Goal: Transaction & Acquisition: Purchase product/service

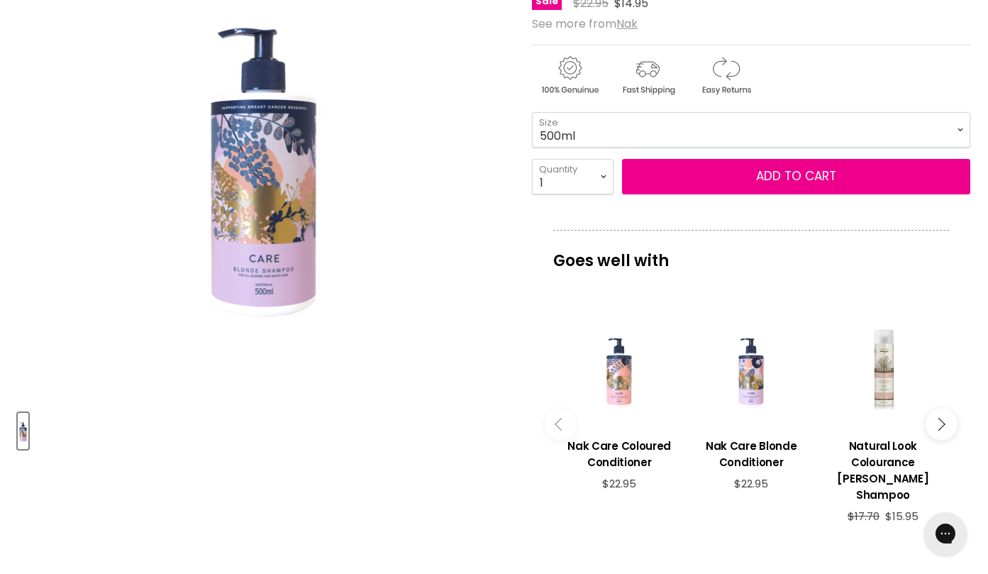
scroll to position [326, 0]
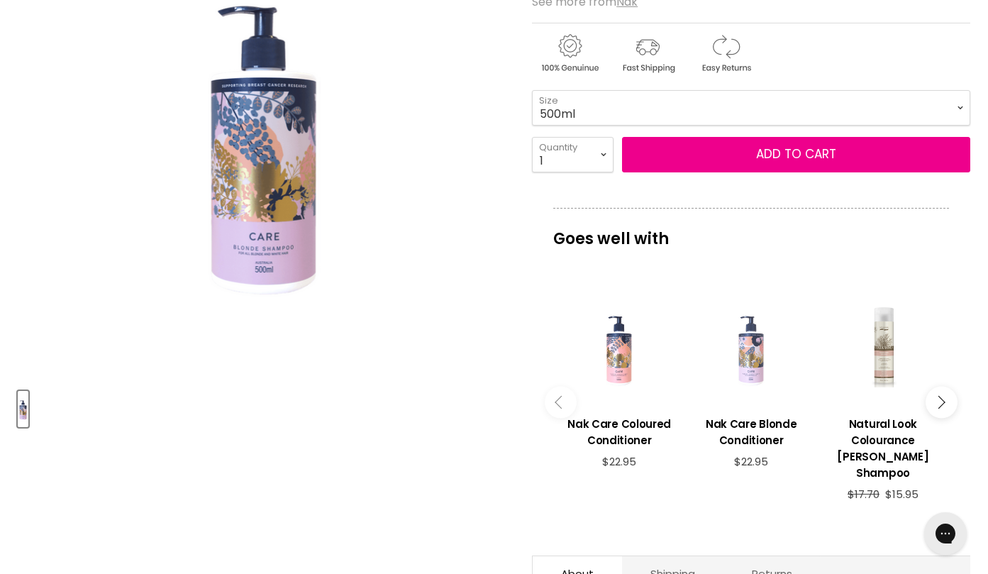
click at [757, 365] on div "Main content" at bounding box center [751, 346] width 118 height 118
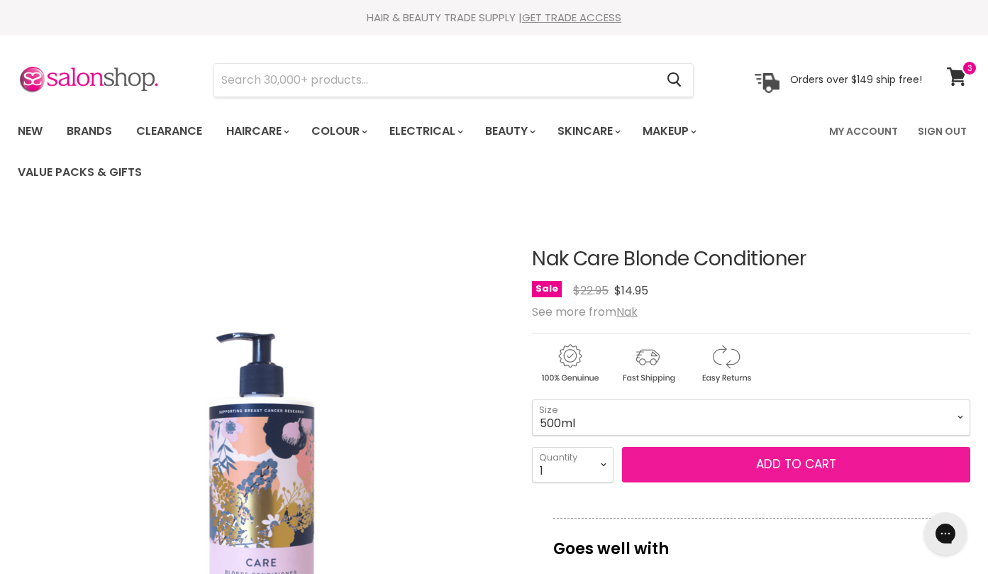
click at [693, 466] on button "Add to cart" at bounding box center [796, 464] width 348 height 35
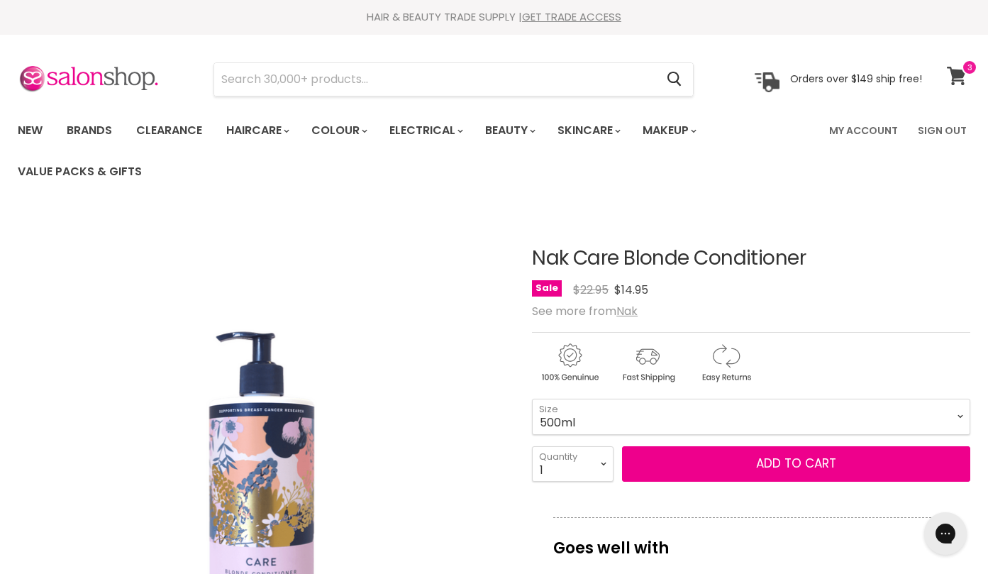
click at [968, 79] on link "View cart" at bounding box center [959, 76] width 38 height 33
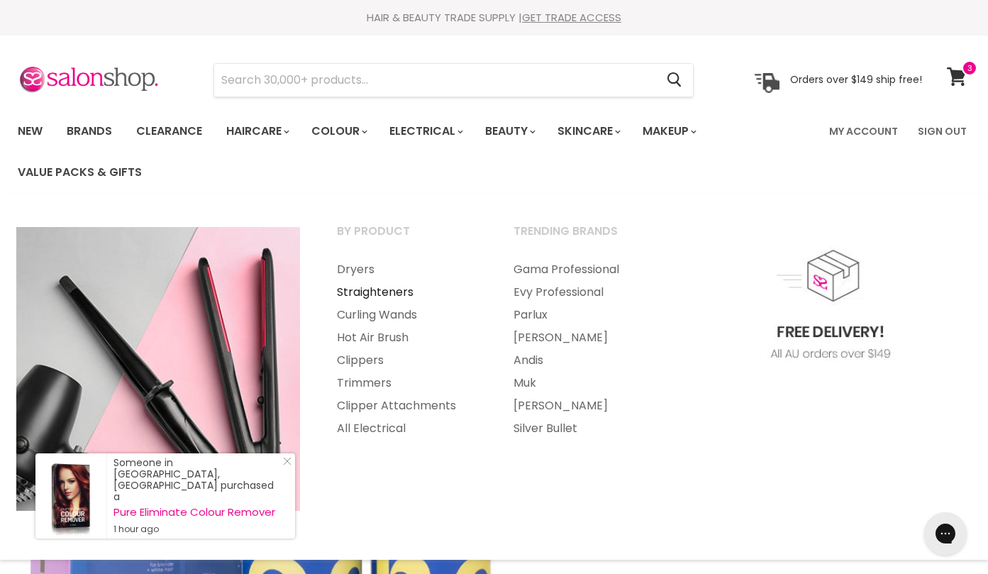
click at [370, 291] on link "Straighteners" at bounding box center [406, 292] width 174 height 23
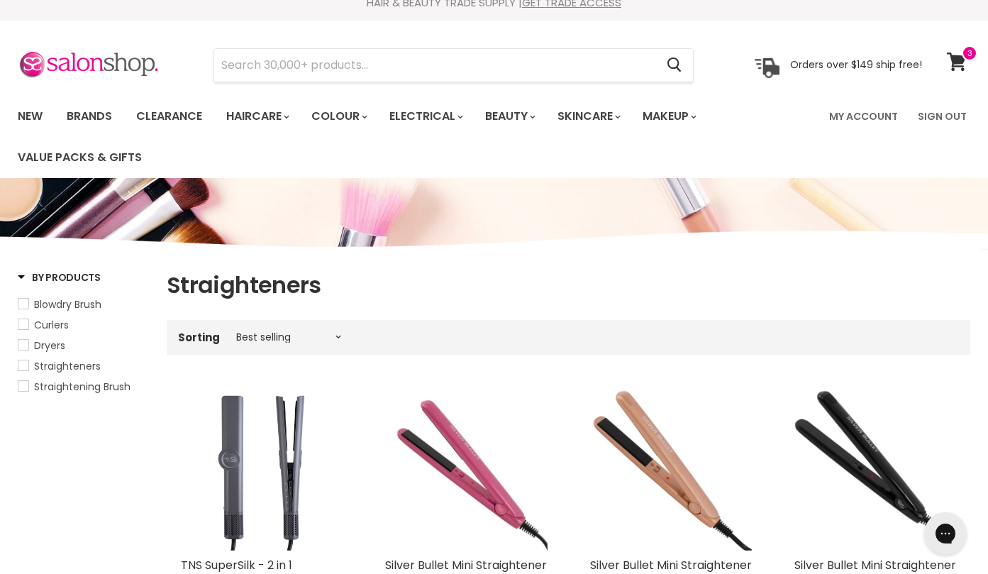
scroll to position [19, 0]
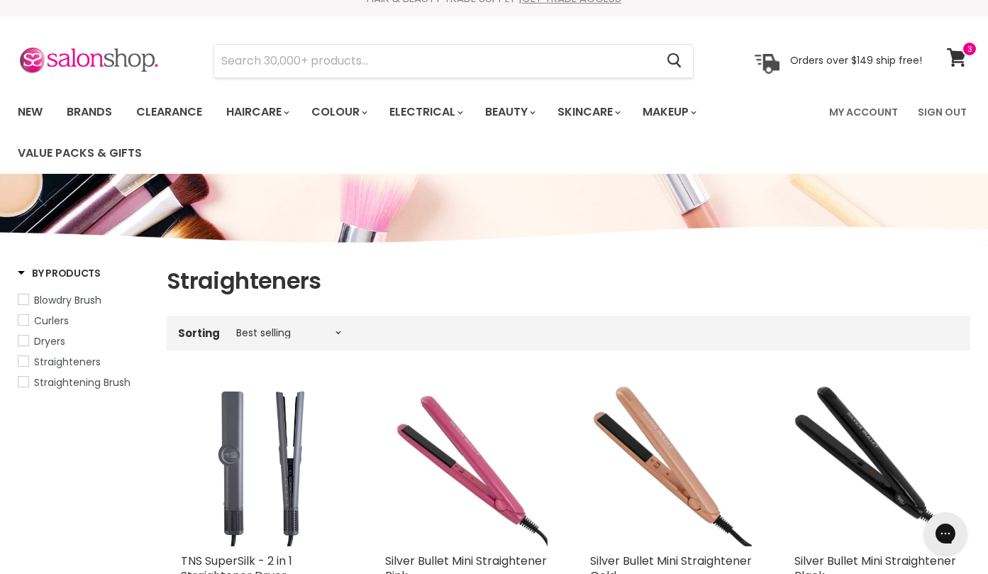
click at [22, 362] on span "Straighteners" at bounding box center [23, 361] width 10 height 10
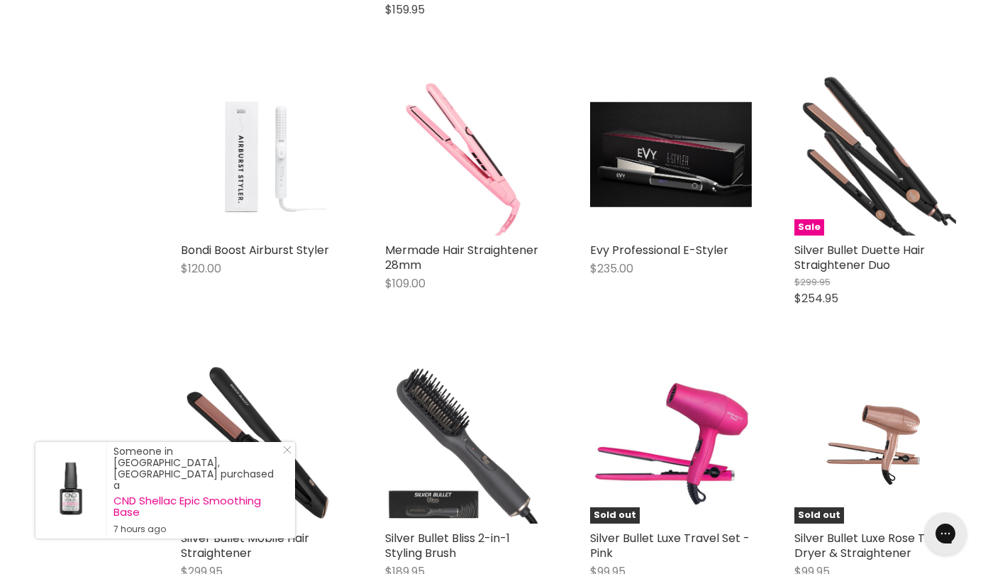
scroll to position [1500, 0]
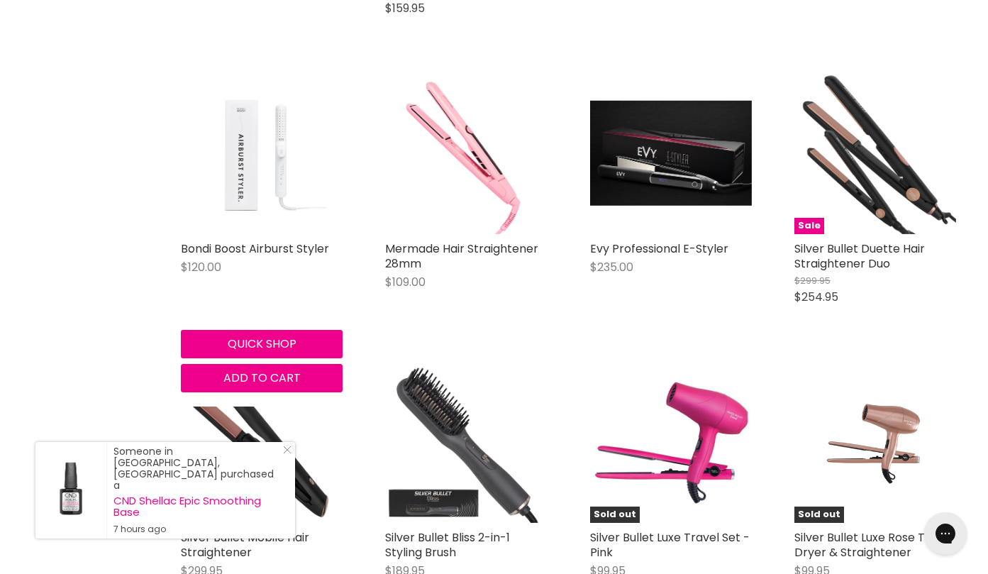
click at [252, 178] on img "Main content" at bounding box center [262, 153] width 130 height 162
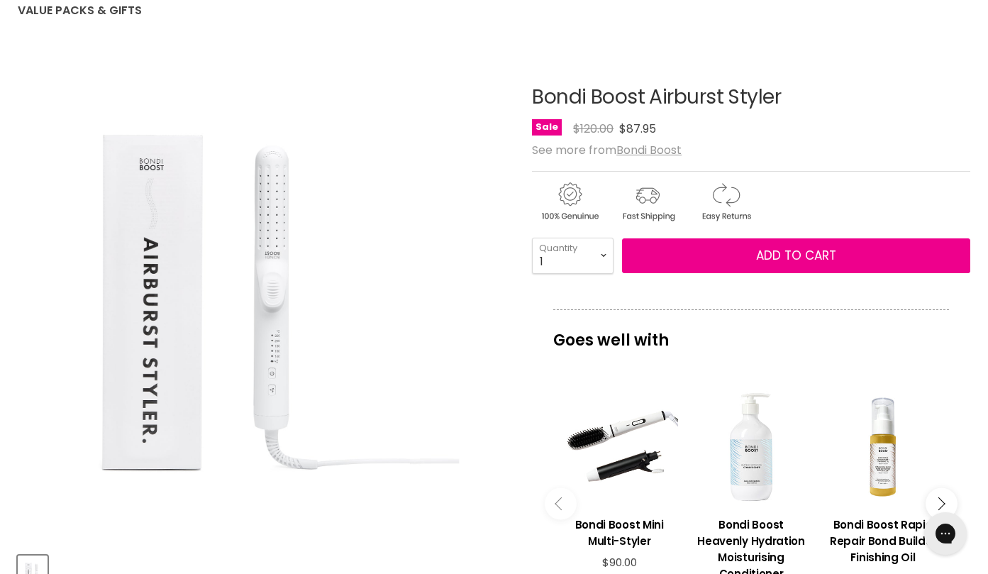
scroll to position [175, 0]
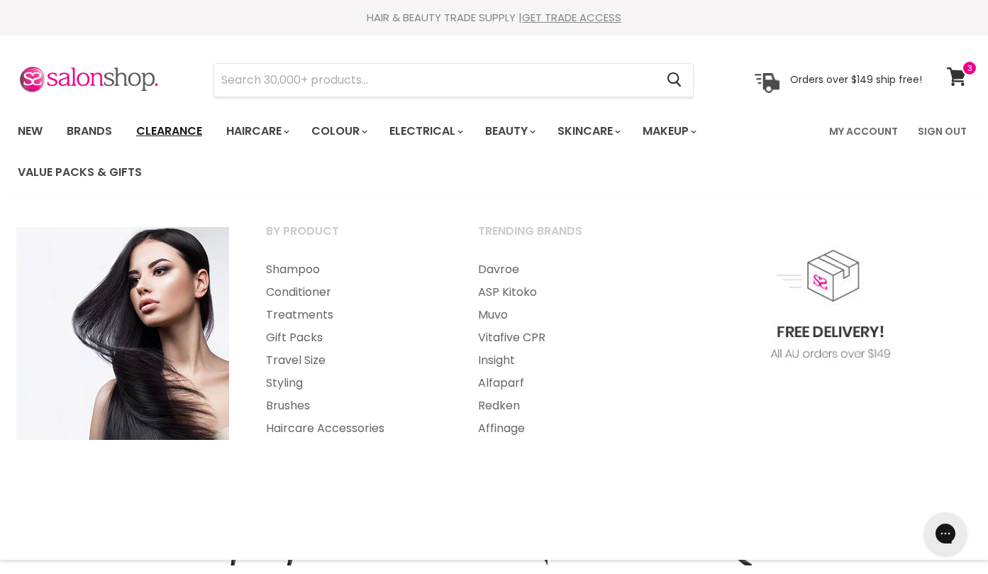
click at [177, 126] on link "Clearance" at bounding box center [169, 131] width 87 height 30
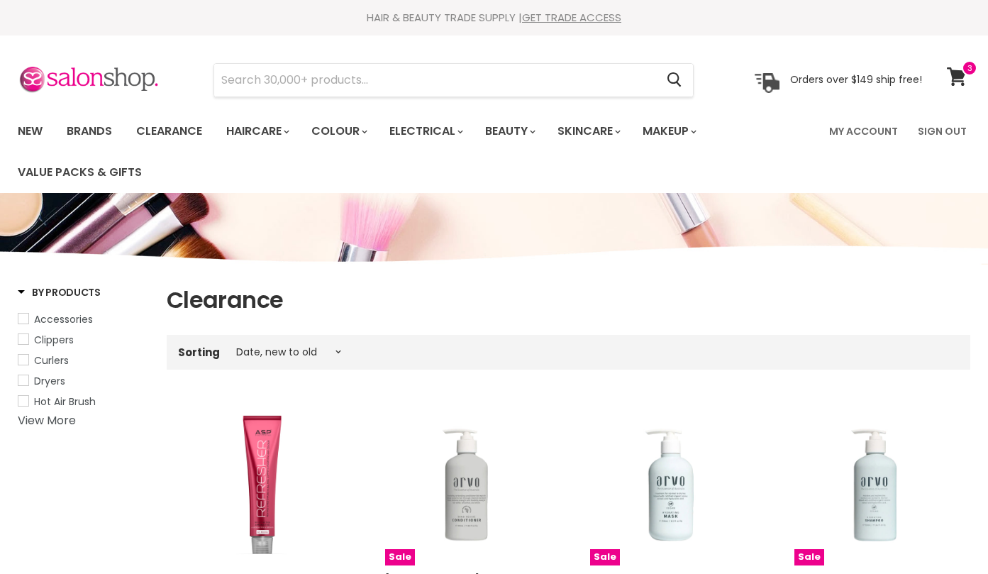
select select "created-descending"
click at [26, 321] on span "Accessories" at bounding box center [23, 318] width 10 height 10
select select "created-descending"
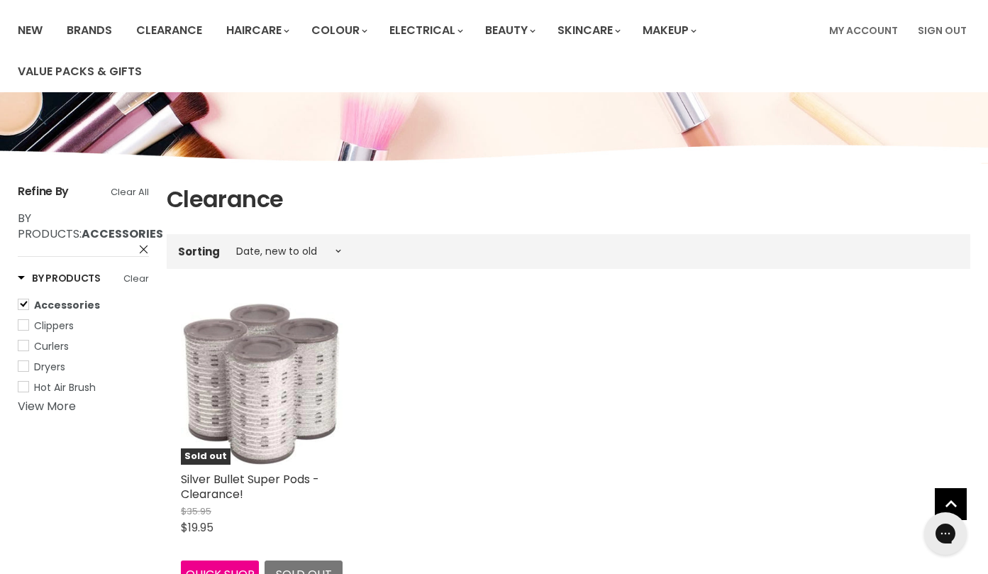
scroll to position [101, 0]
click at [21, 304] on span "Accessories" at bounding box center [23, 304] width 10 height 10
select select "created-descending"
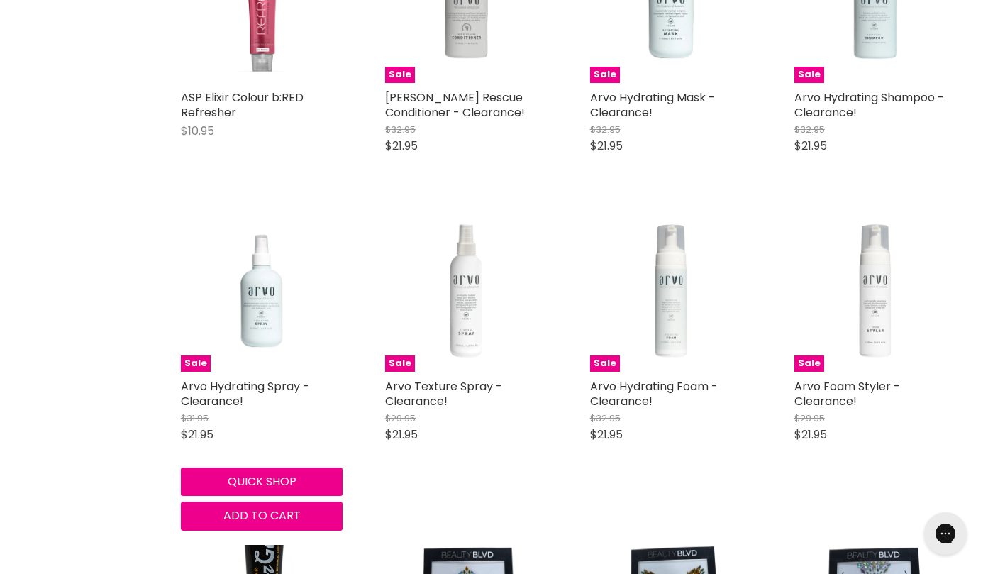
scroll to position [484, 0]
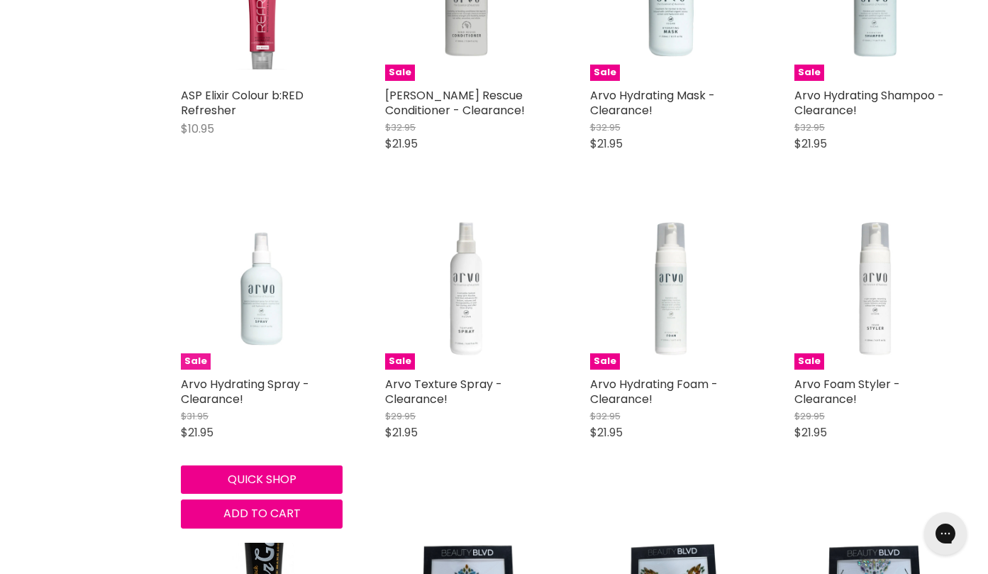
click at [267, 316] on img "Main content" at bounding box center [262, 289] width 162 height 162
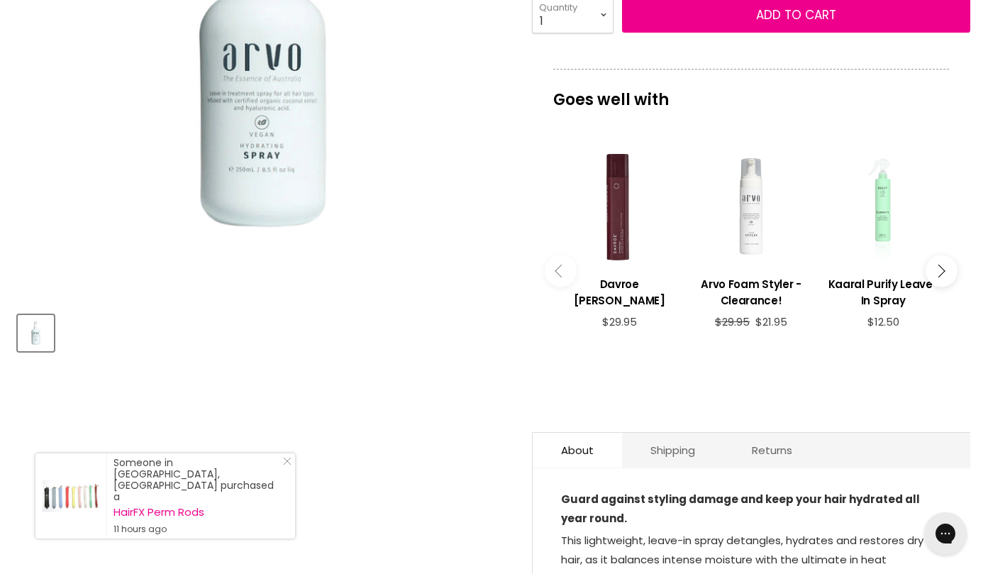
scroll to position [398, 0]
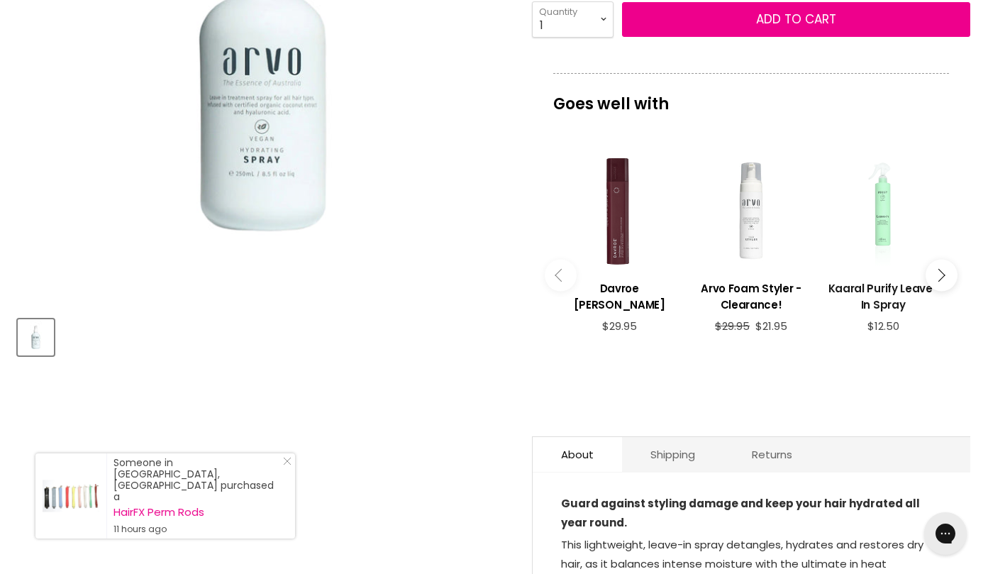
click at [873, 284] on h3 "Kaaral Purify Leave-In Spray" at bounding box center [883, 296] width 118 height 33
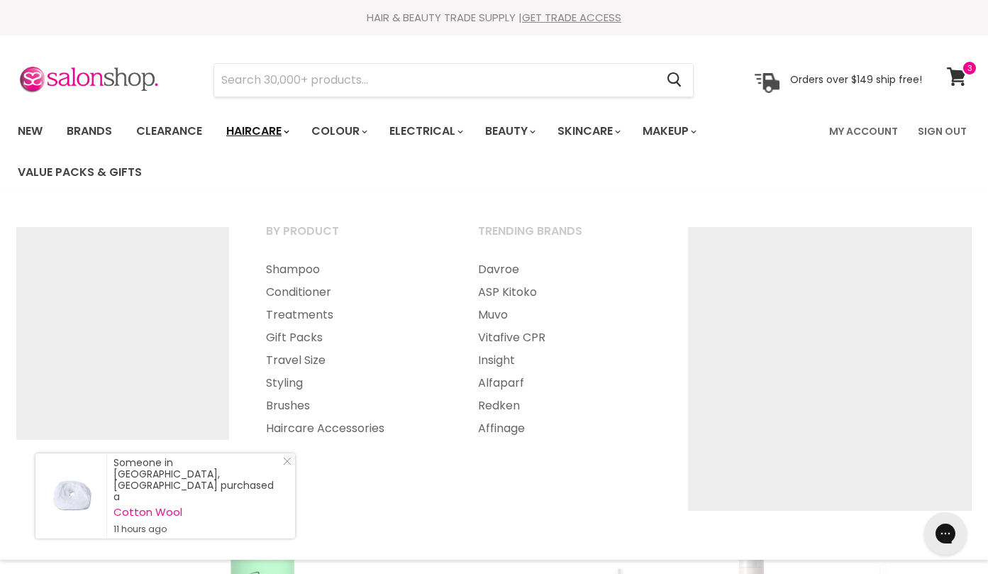
click at [252, 136] on link "Haircare" at bounding box center [257, 131] width 82 height 30
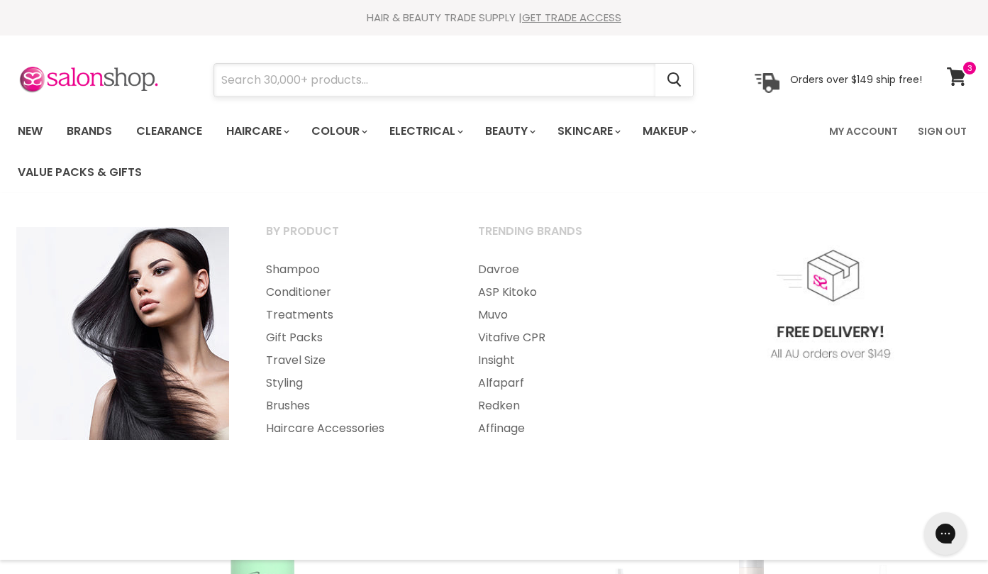
click at [318, 81] on input "Search" at bounding box center [434, 80] width 441 height 33
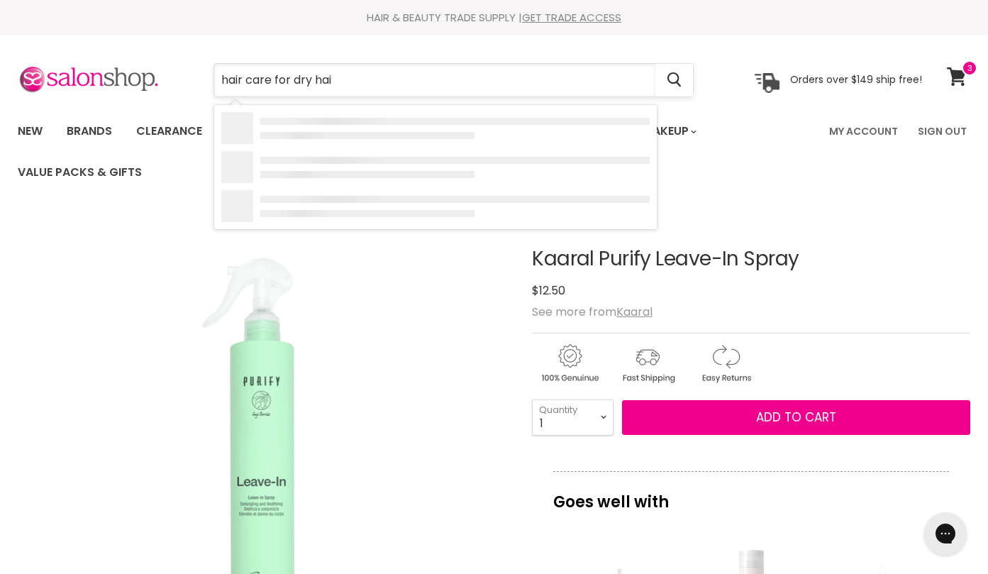
type input "hair care for dry hair"
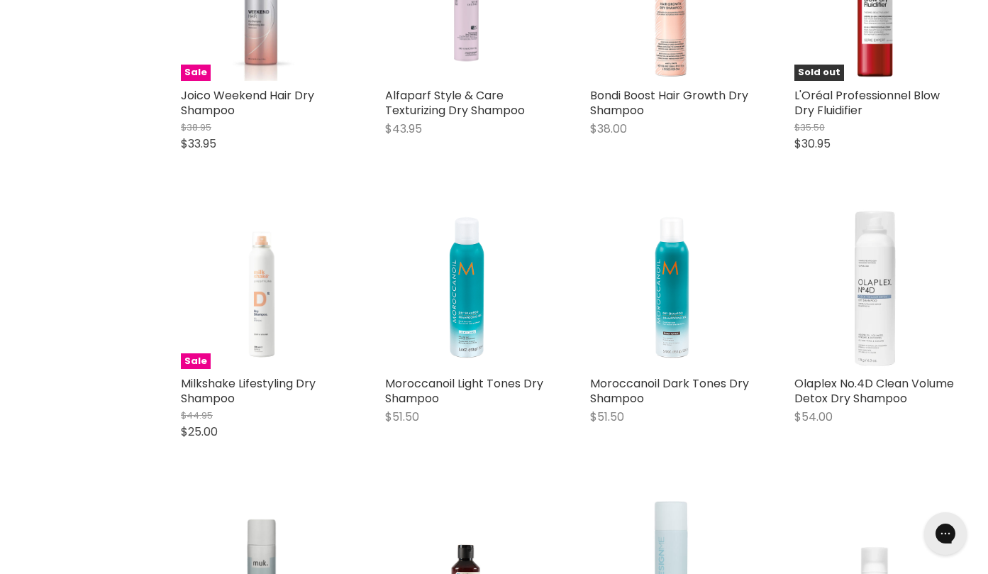
scroll to position [1343, 0]
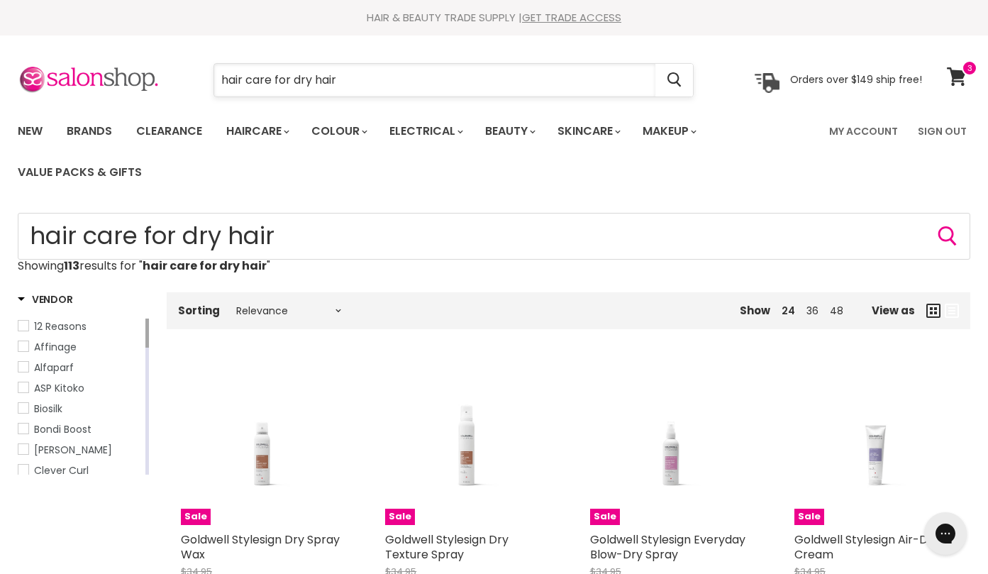
click at [342, 77] on input "hair care for dry hair" at bounding box center [434, 80] width 441 height 33
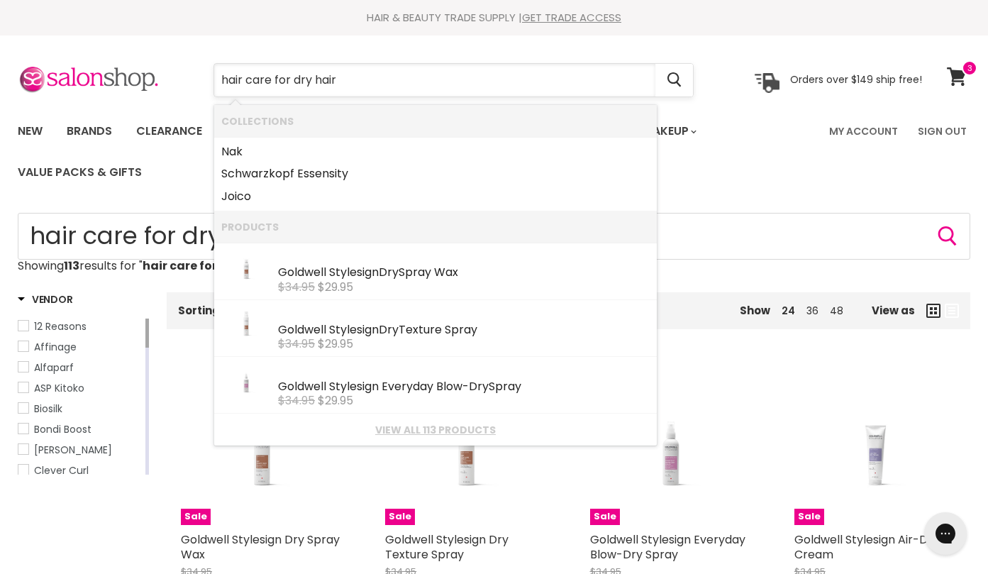
click at [309, 82] on input "hair care for dry hair" at bounding box center [434, 80] width 441 height 33
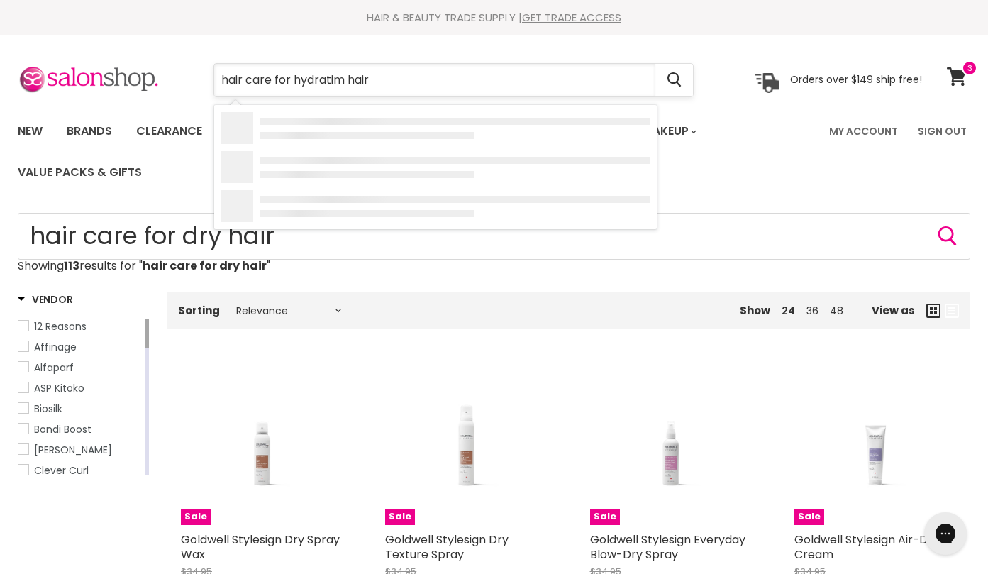
type input "hair care for hydratimg hair"
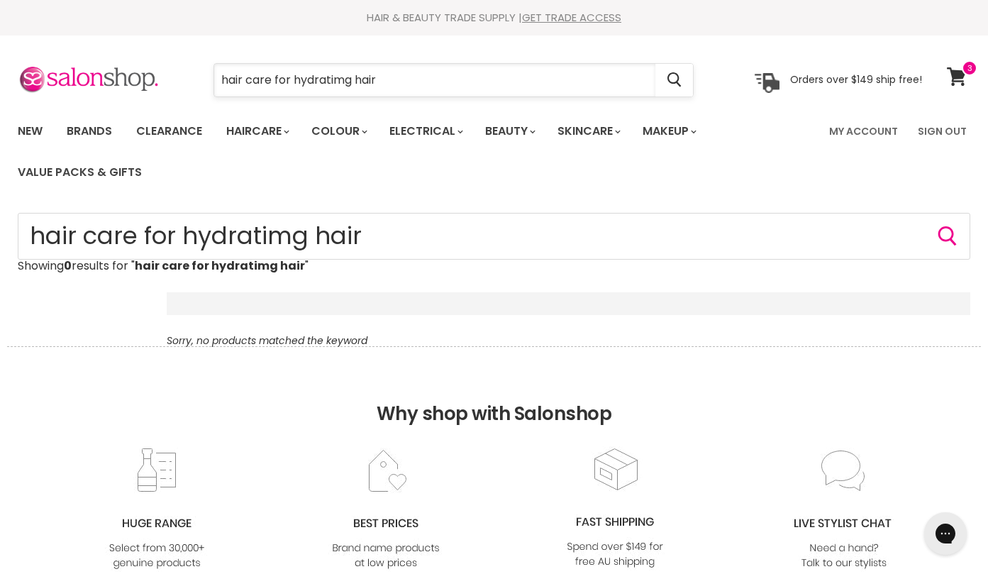
click at [350, 71] on input "hair care for hydratimg hair" at bounding box center [434, 80] width 441 height 33
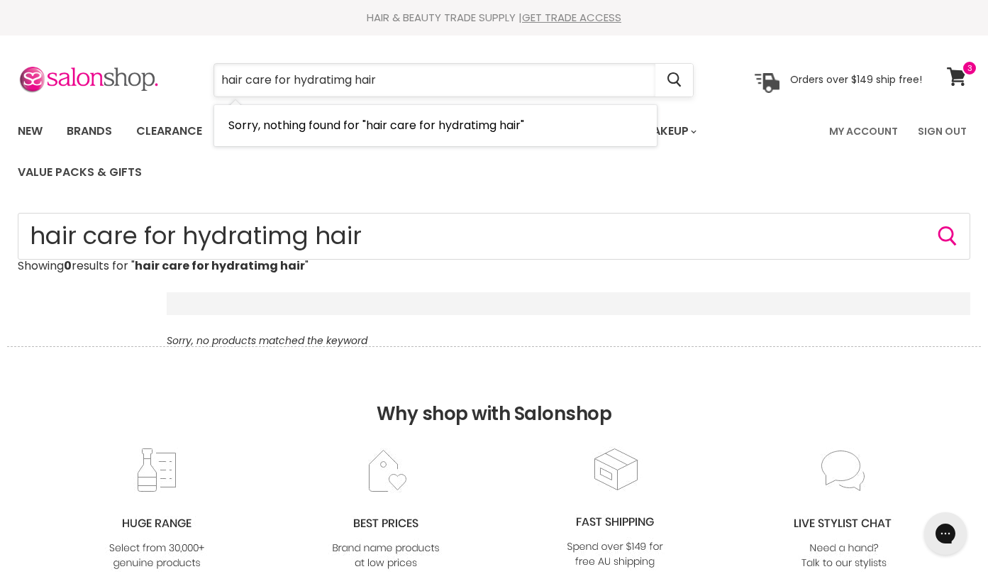
click at [346, 83] on input "hair care for hydratimg hair" at bounding box center [434, 80] width 441 height 33
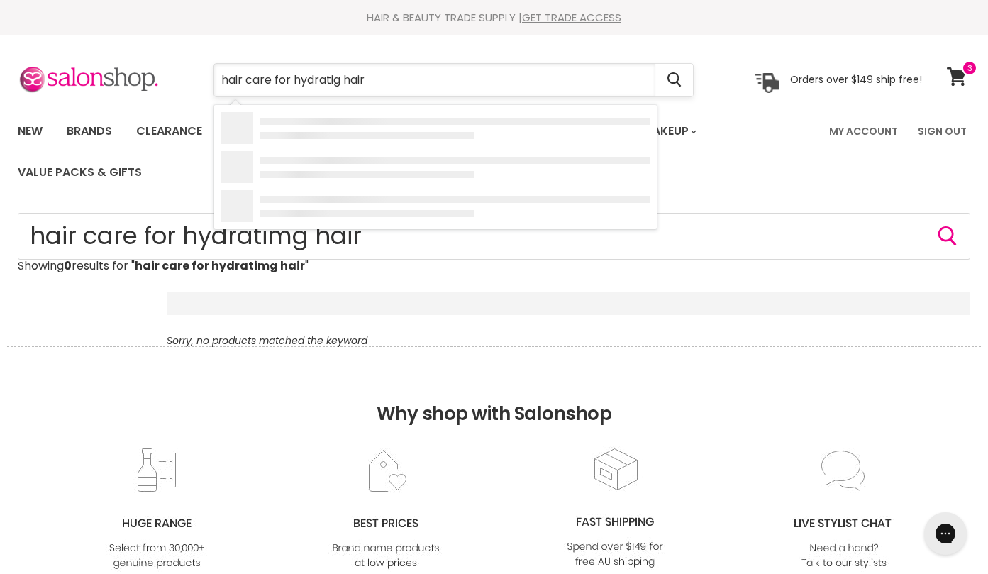
type input "hair care for hydrating hair"
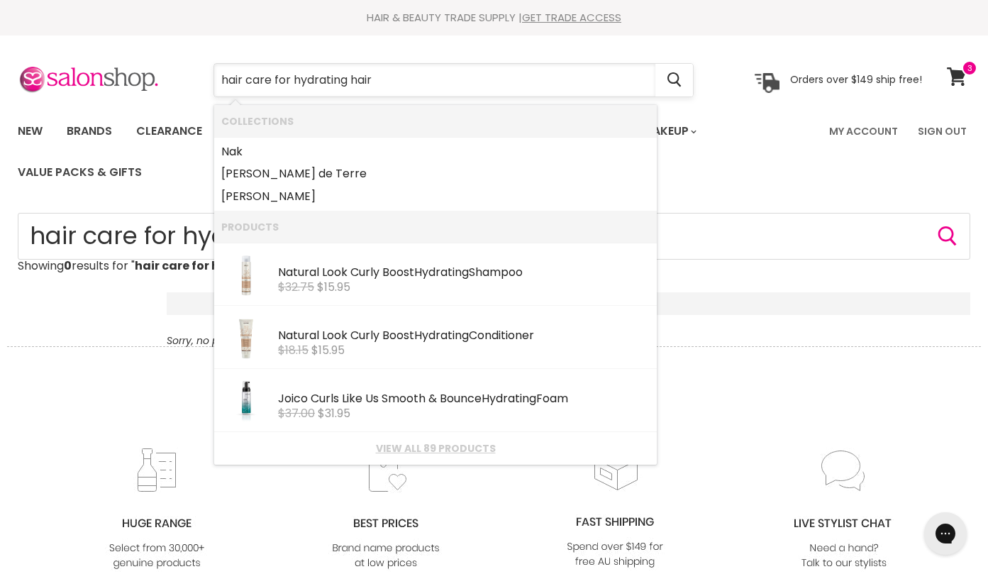
click at [415, 84] on input "hair care for hydrating hair" at bounding box center [434, 80] width 441 height 33
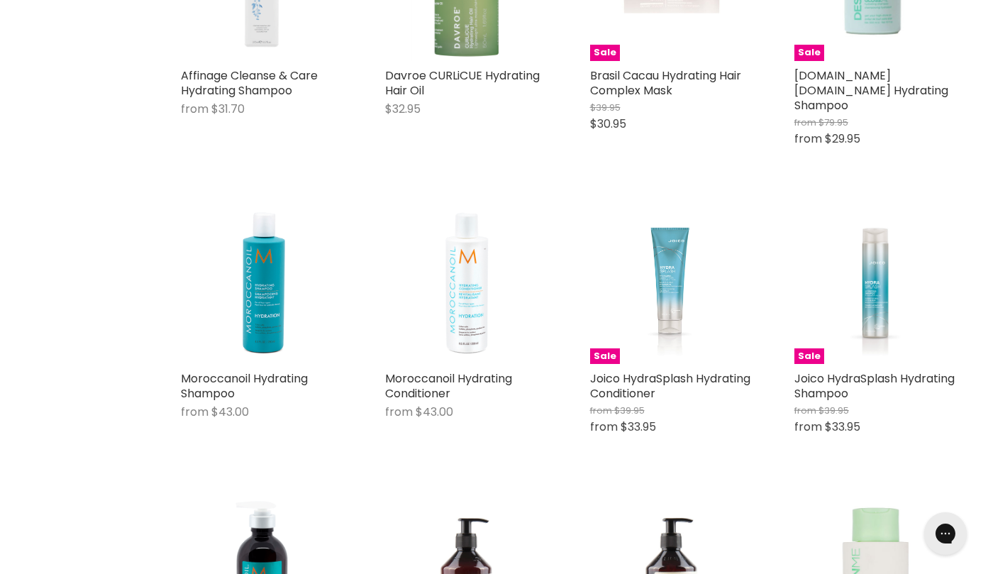
scroll to position [1365, 0]
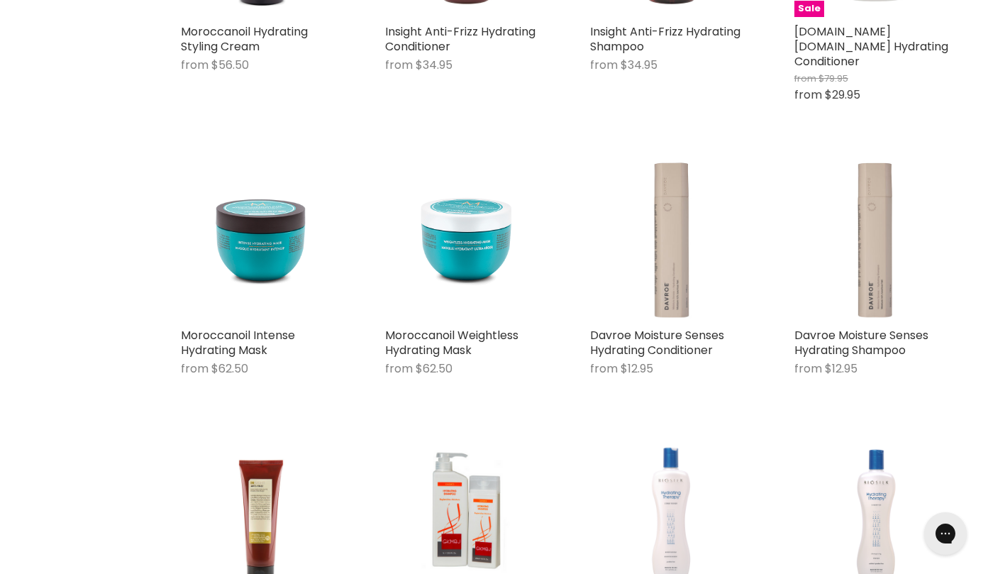
scroll to position [1997, 0]
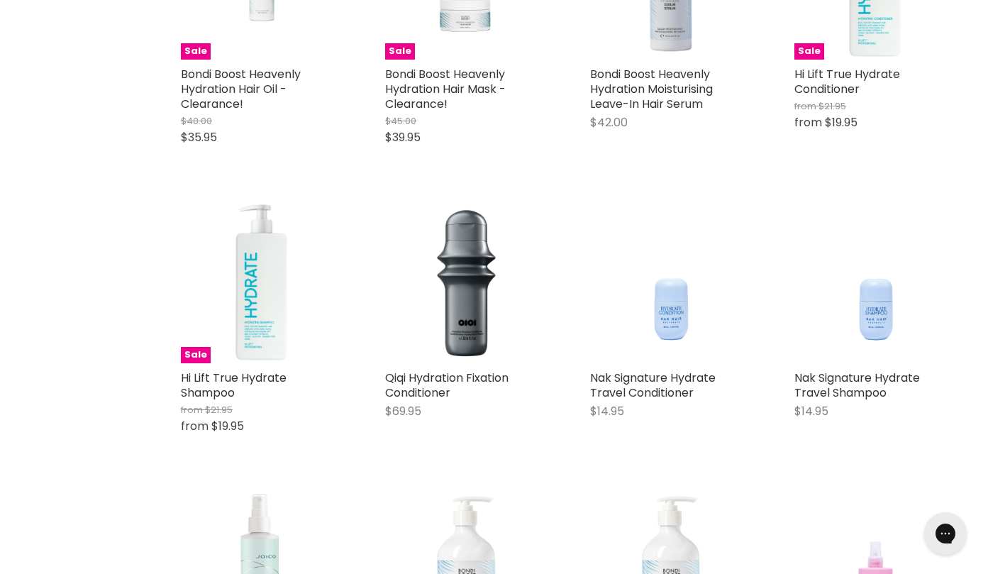
scroll to position [4598, 0]
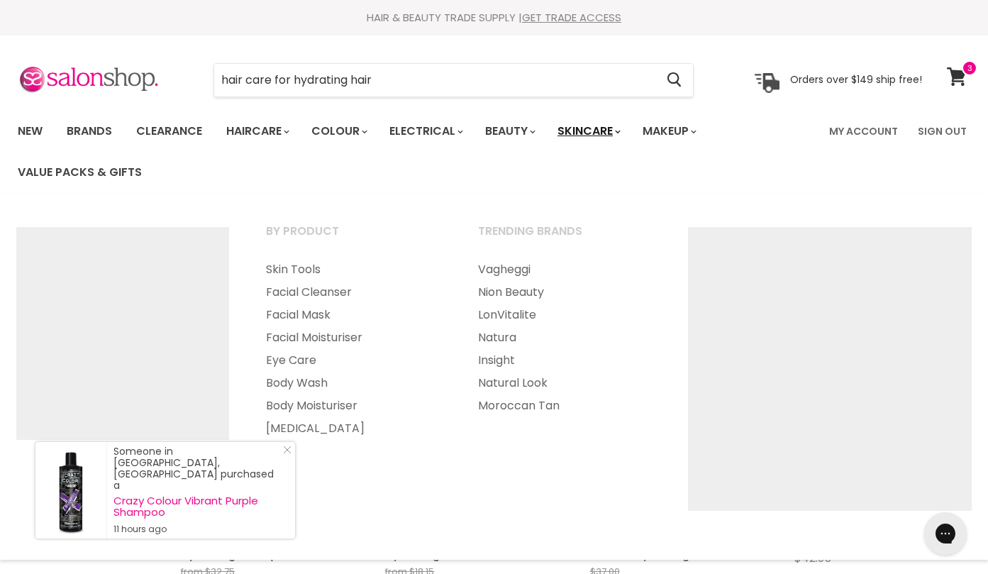
click at [596, 131] on link "Skincare" at bounding box center [588, 131] width 82 height 30
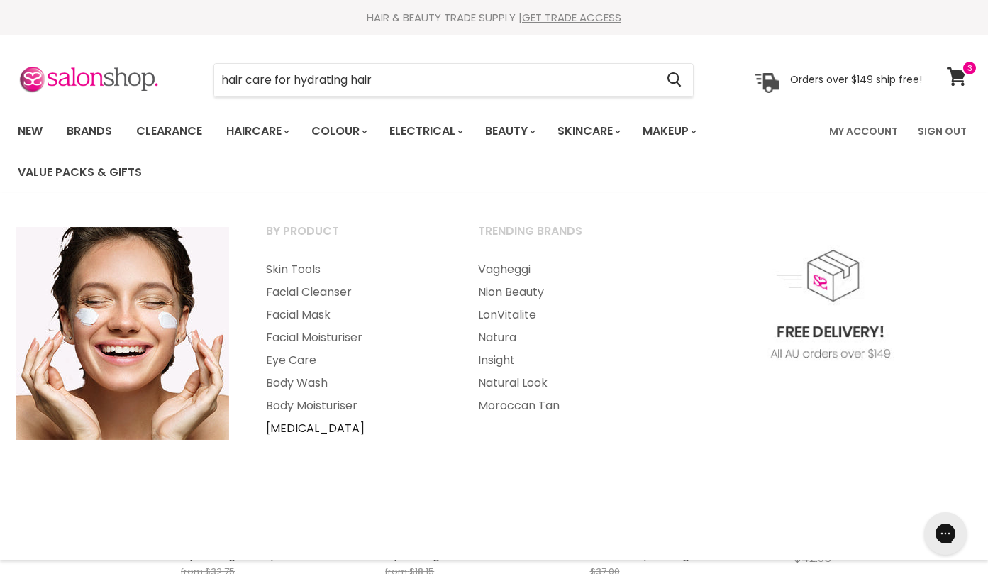
click at [318, 431] on link "[MEDICAL_DATA]" at bounding box center [352, 428] width 209 height 23
